Goal: Task Accomplishment & Management: Manage account settings

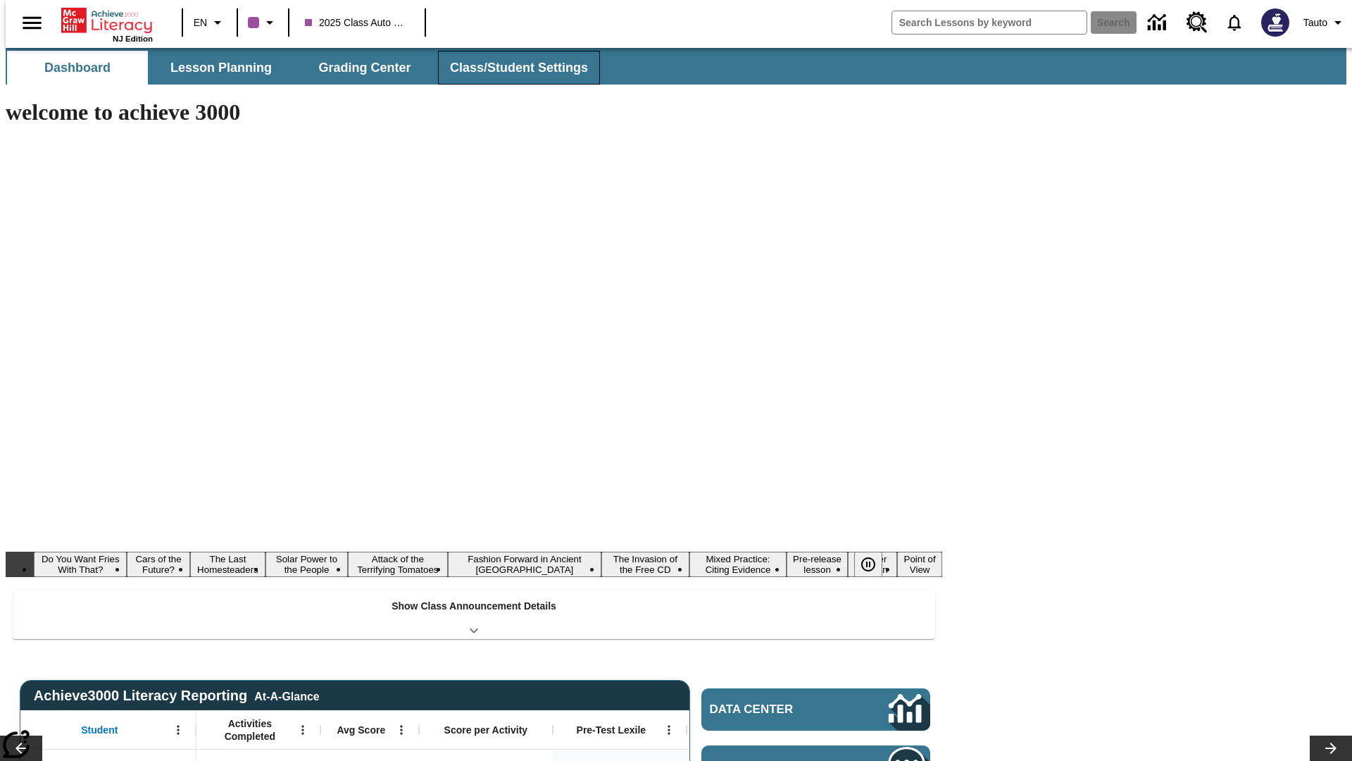
click at [511, 68] on span "Class/Student Settings" at bounding box center [519, 68] width 138 height 16
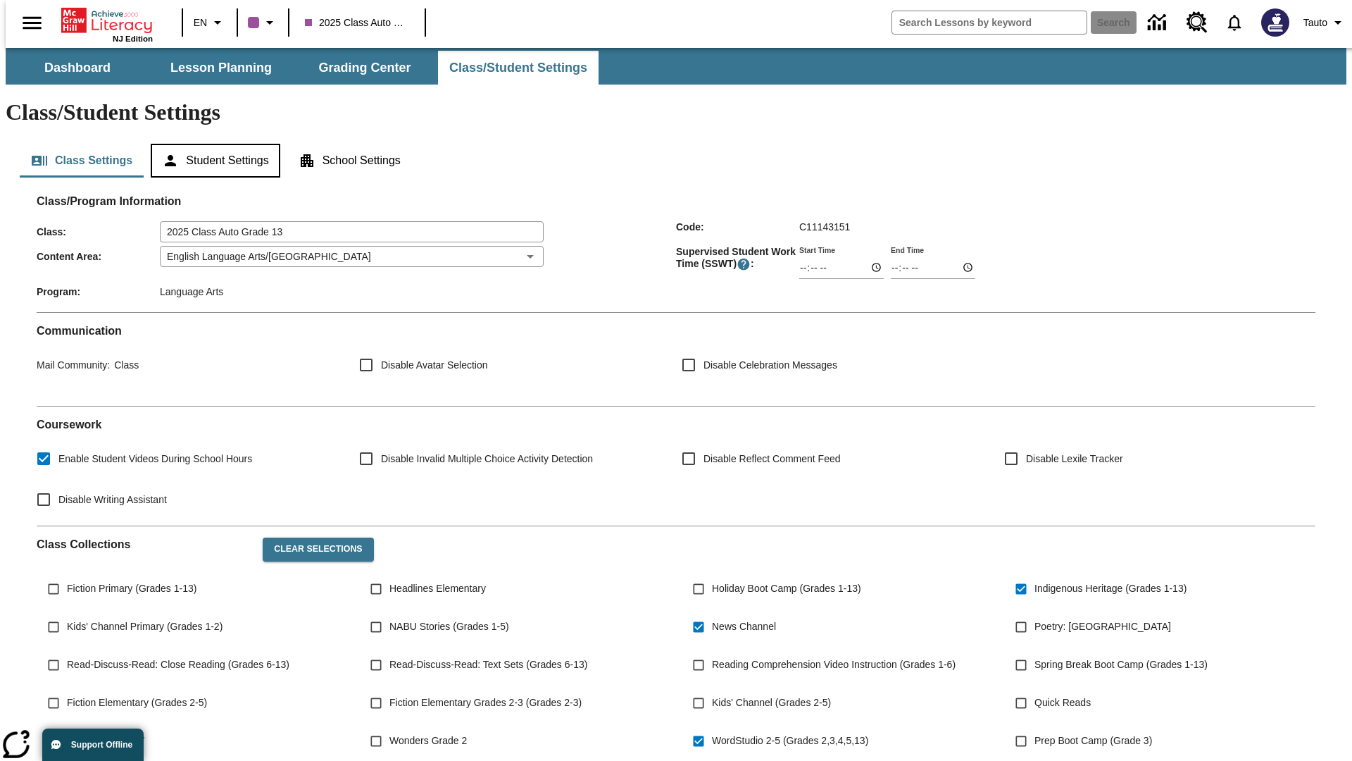
click at [212, 144] on button "Student Settings" at bounding box center [215, 161] width 129 height 34
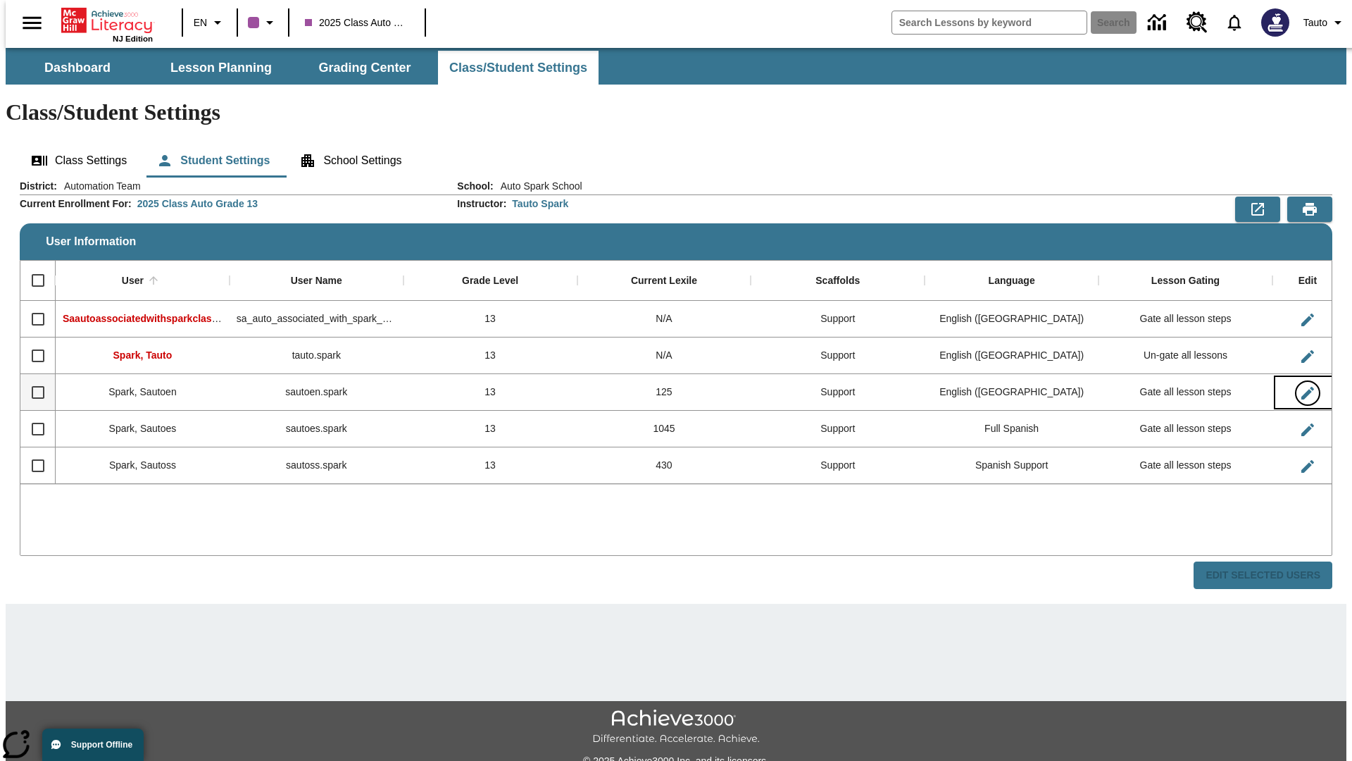
click at [1302, 387] on icon "Edit User" at bounding box center [1308, 393] width 13 height 13
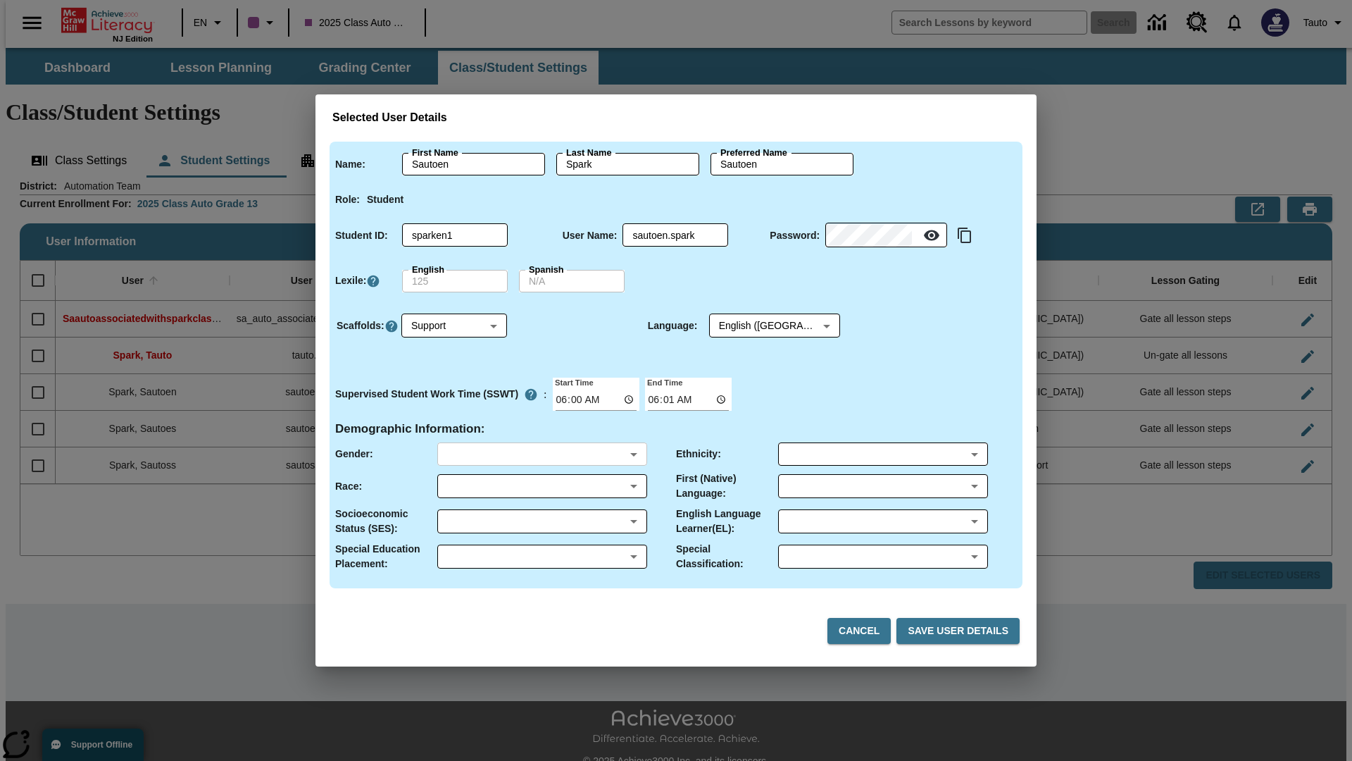
click at [542, 454] on body "Skip to main content NJ Edition EN 2025 Class Auto Grade 13 Search 0 Tauto Dash…" at bounding box center [676, 420] width 1341 height 744
click at [542, 486] on body "Skip to main content NJ Edition EN 2025 Class Auto Grade 13 Search 0 Tauto Dash…" at bounding box center [676, 420] width 1341 height 744
click at [542, 521] on body "Skip to main content NJ Edition EN 2025 Class Auto Grade 13 Search 0 Tauto Dash…" at bounding box center [676, 420] width 1341 height 744
click at [542, 556] on body "Skip to main content NJ Edition EN 2025 Class Auto Grade 13 Search 0 Tauto Dash…" at bounding box center [676, 420] width 1341 height 744
click at [883, 454] on body "Skip to main content NJ Edition EN 2025 Class Auto Grade 13 Search 0 Tauto Dash…" at bounding box center [676, 420] width 1341 height 744
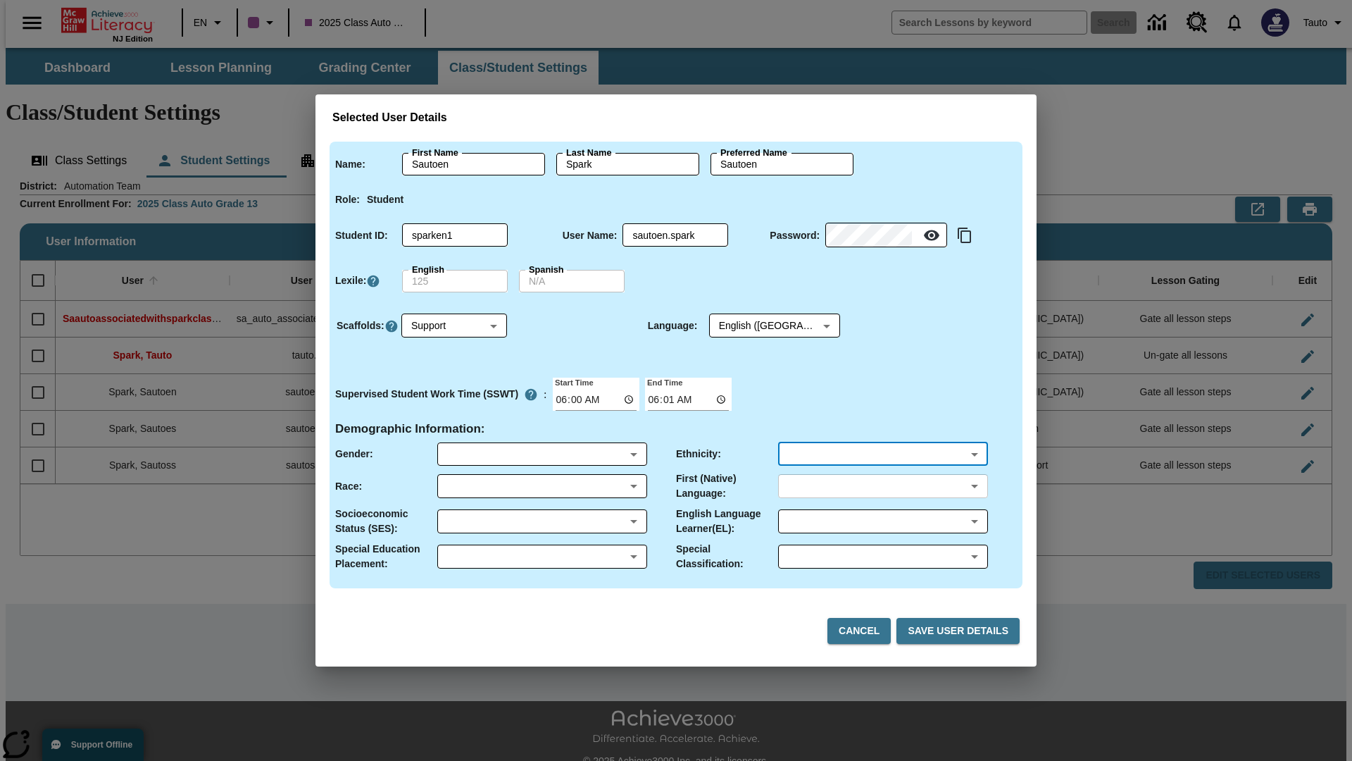
click at [883, 486] on body "Skip to main content NJ Edition EN 2025 Class Auto Grade 13 Search 0 Tauto Dash…" at bounding box center [676, 420] width 1341 height 744
click at [883, 521] on body "Skip to main content NJ Edition EN 2025 Class Auto Grade 13 Search 0 Tauto Dash…" at bounding box center [676, 420] width 1341 height 744
